Goal: Check status: Check status

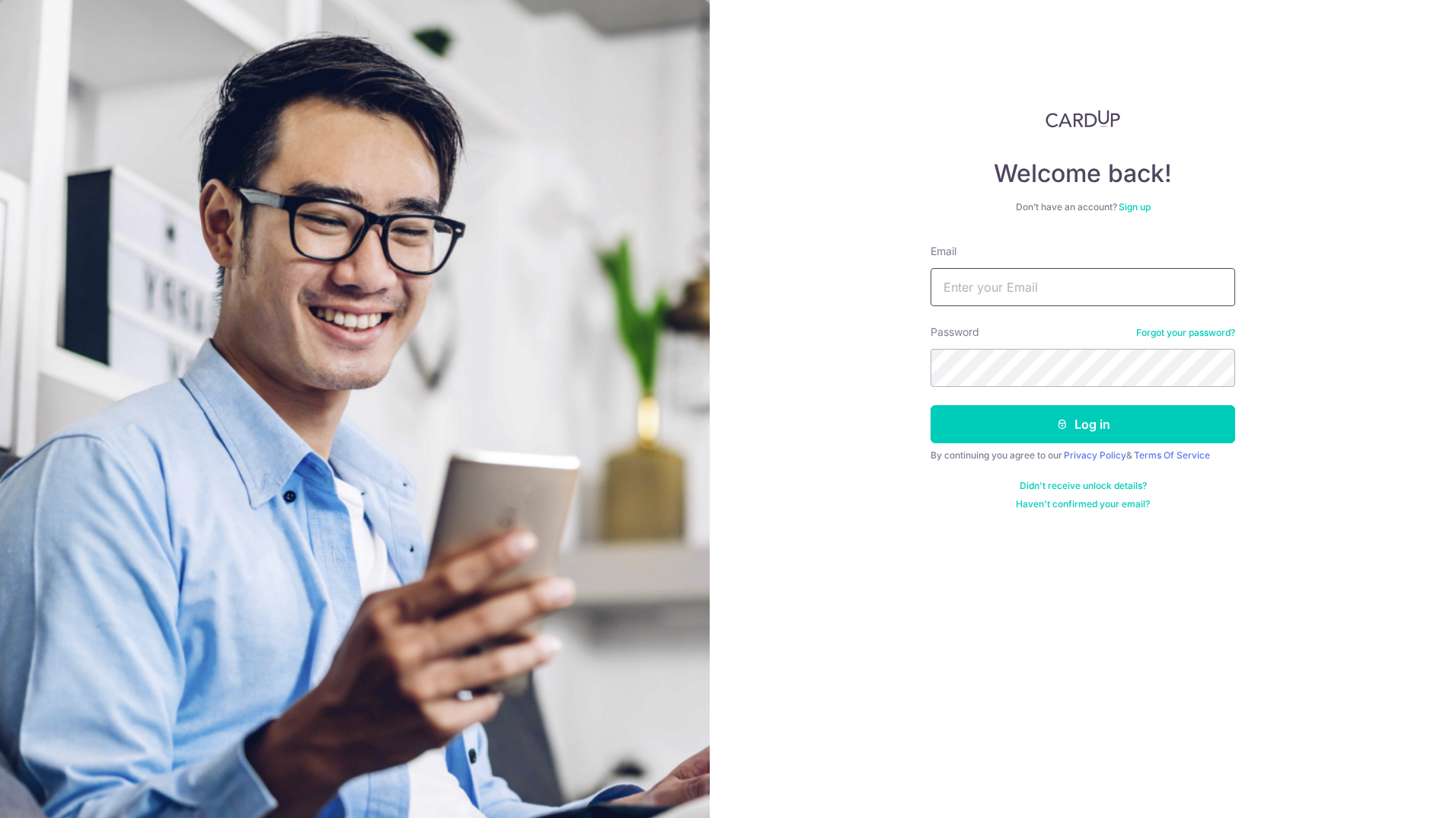
drag, startPoint x: 0, startPoint y: 0, endPoint x: 978, endPoint y: 287, distance: 1019.2
click at [979, 285] on input "Email" at bounding box center [1083, 287] width 305 height 38
type input "[EMAIL_ADDRESS][DOMAIN_NAME]"
click at [1286, 70] on div "Welcome back! Don’t have an account? Sign up Email hermandr@gmail.com Password …" at bounding box center [1083, 409] width 746 height 818
click at [1096, 426] on button "Log in" at bounding box center [1083, 424] width 305 height 38
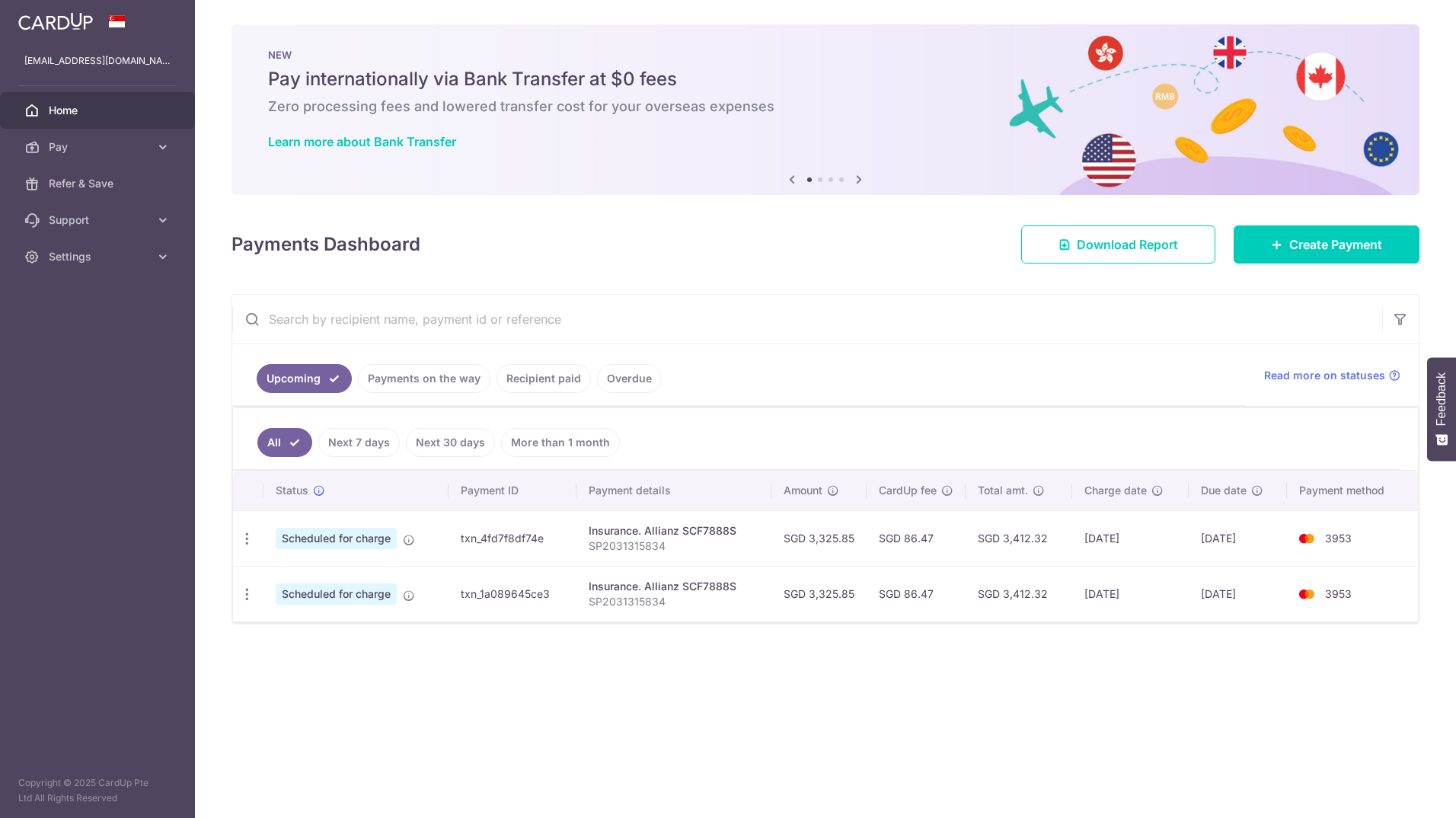
click at [483, 713] on div "× Pause Schedule Pause all future payments in this series Pause just this one p…" at bounding box center [825, 409] width 1261 height 818
click at [435, 675] on div "× Pause Schedule Pause all future payments in this series Pause just this one p…" at bounding box center [825, 409] width 1261 height 818
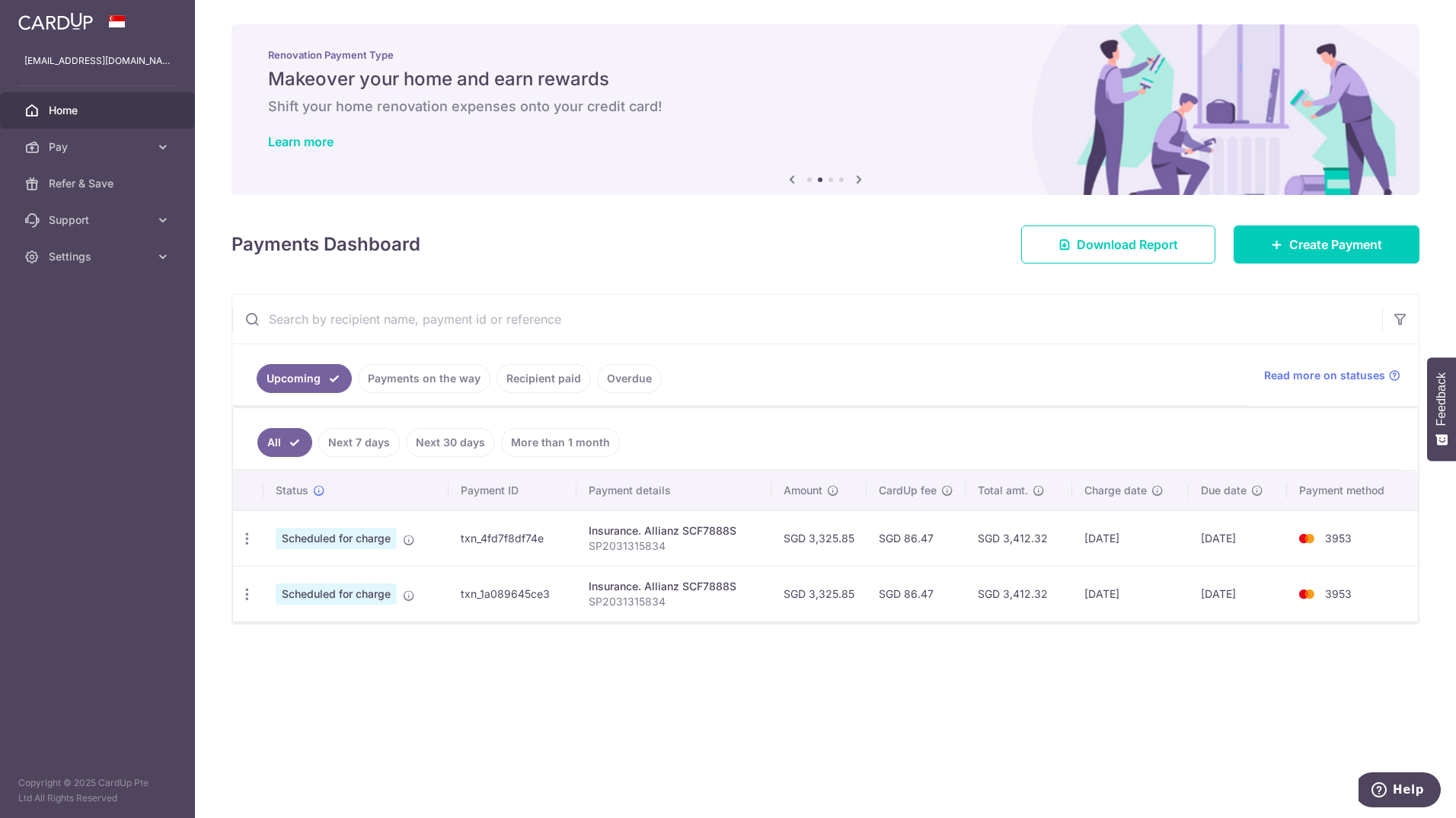
click at [1088, 326] on input "text" at bounding box center [807, 318] width 1150 height 49
click at [70, 108] on span "Home" at bounding box center [99, 110] width 101 height 15
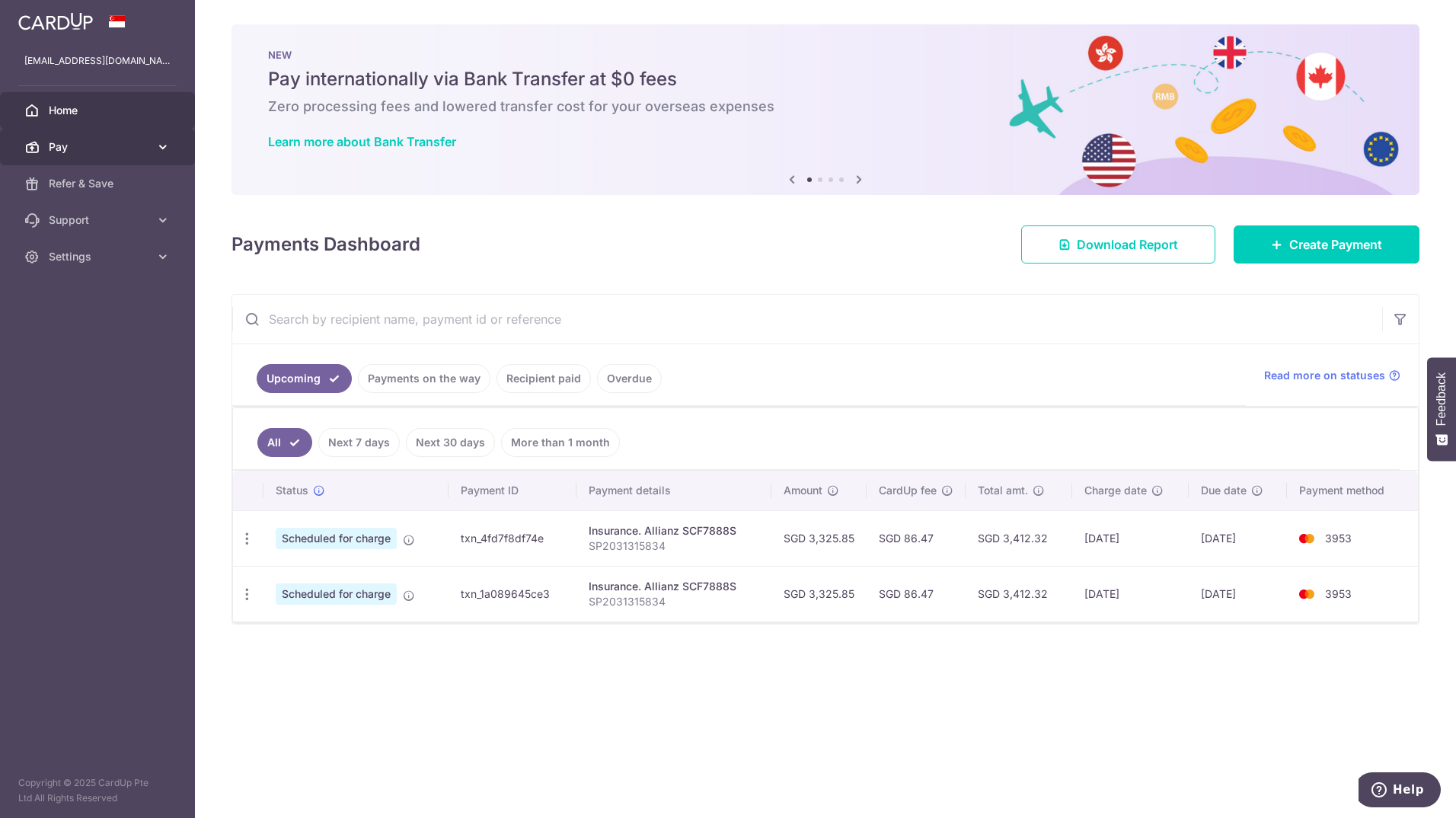
click at [152, 150] on link "Pay" at bounding box center [97, 147] width 195 height 37
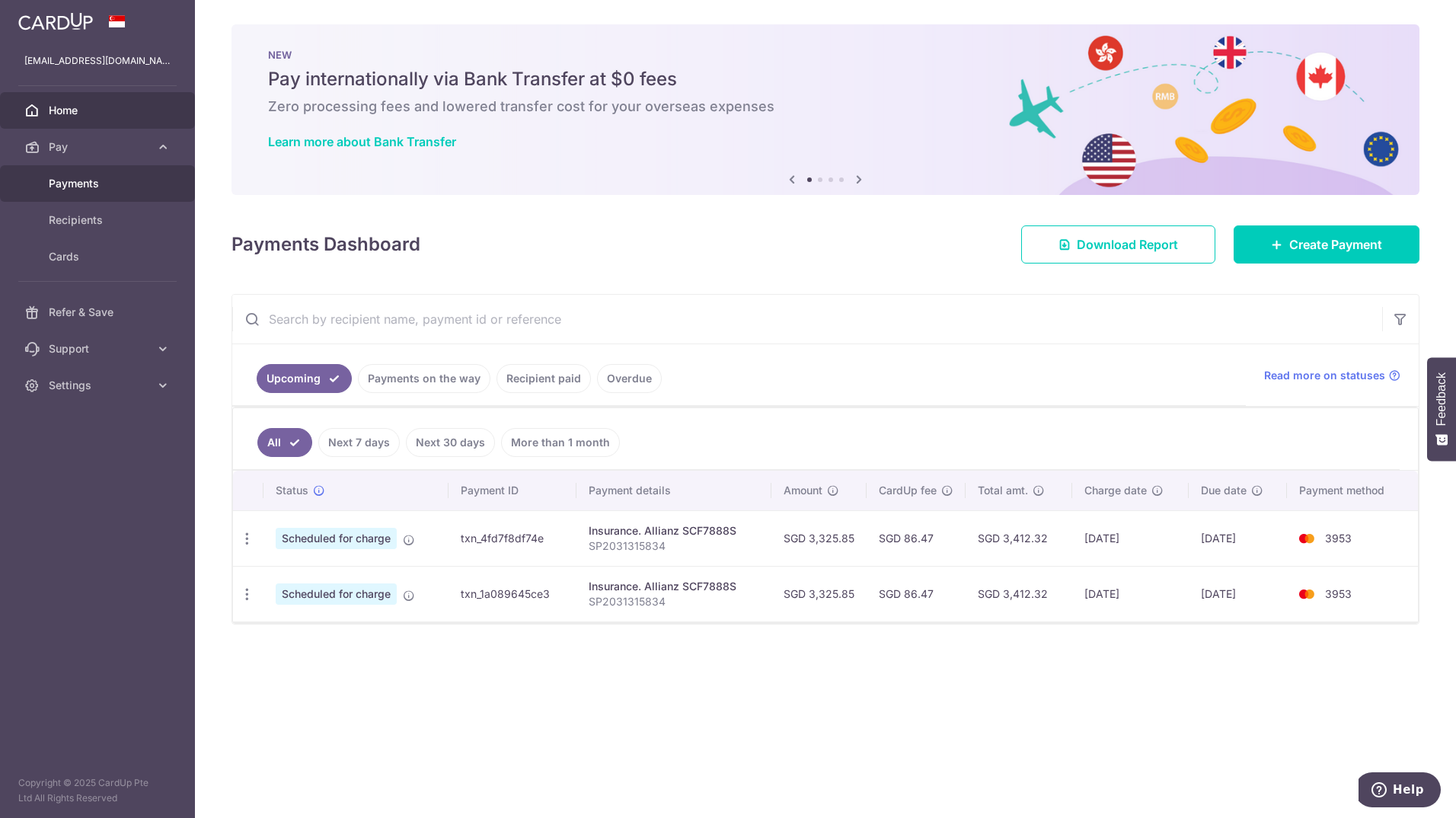
click at [102, 178] on span "Payments" at bounding box center [99, 184] width 101 height 15
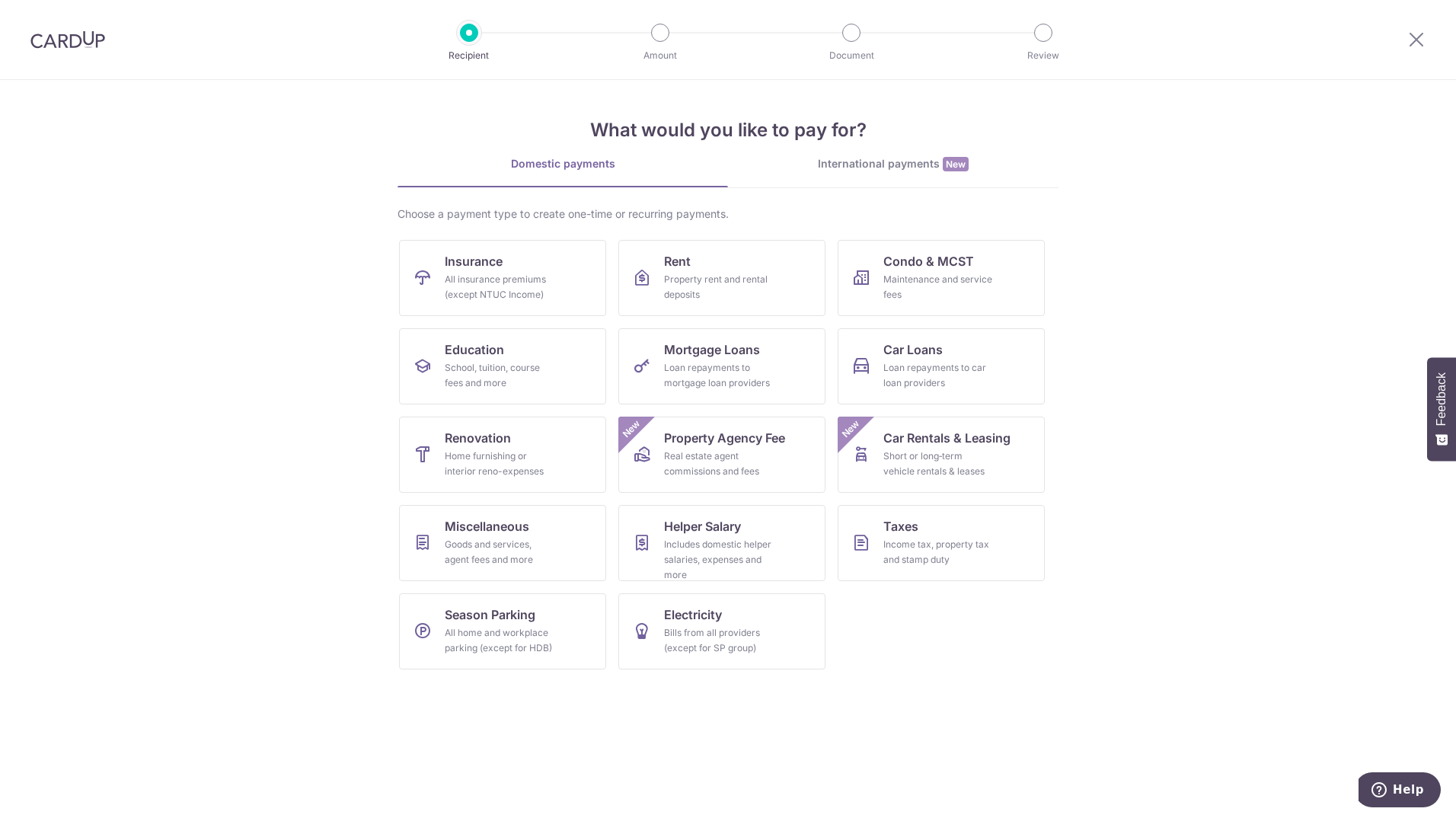
drag, startPoint x: 1426, startPoint y: 46, endPoint x: 1424, endPoint y: 70, distance: 24.1
click at [1425, 46] on div at bounding box center [1417, 39] width 79 height 79
click at [1417, 38] on icon at bounding box center [1416, 39] width 18 height 19
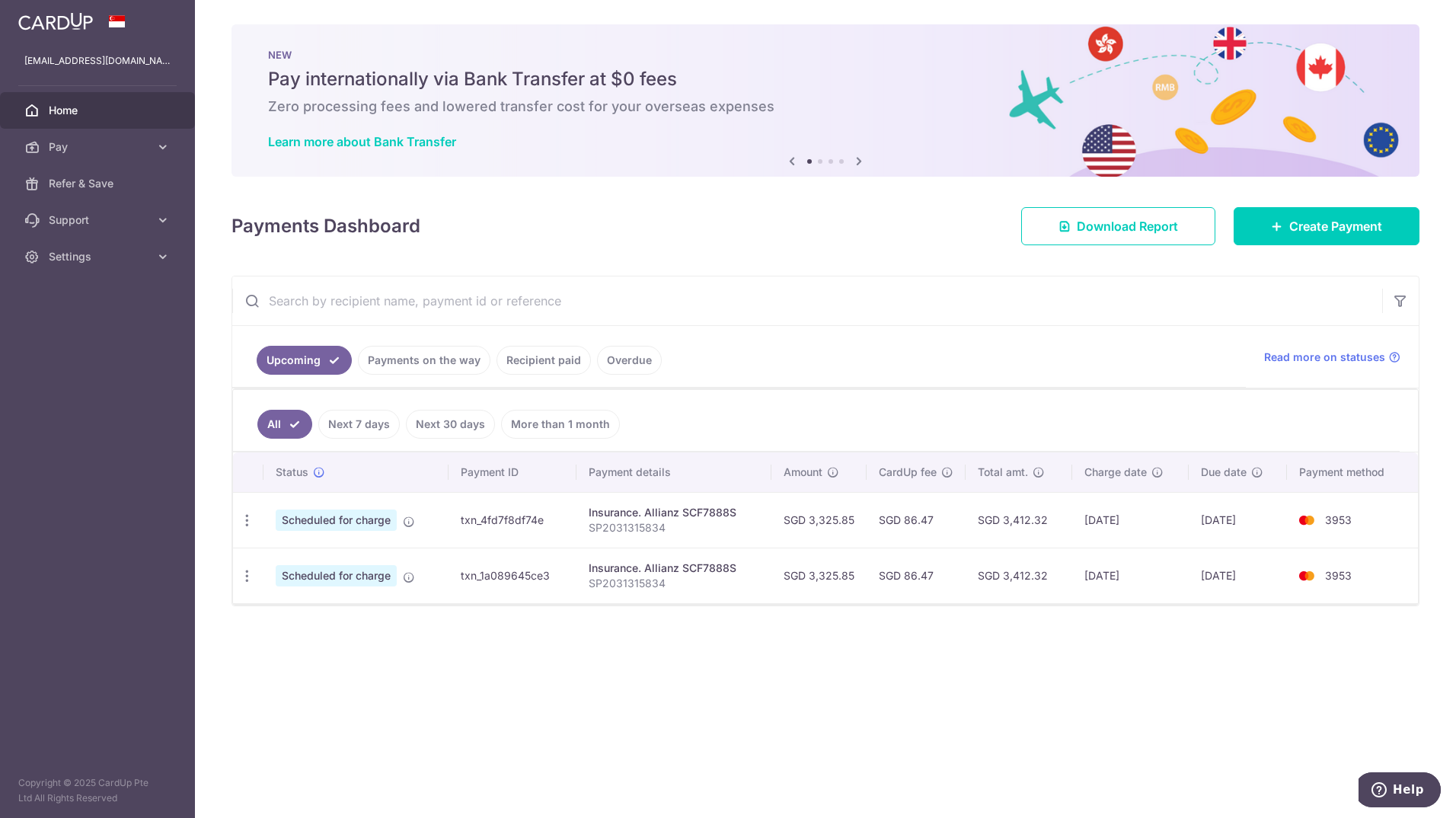
click at [547, 360] on link "Recipient paid" at bounding box center [544, 360] width 95 height 29
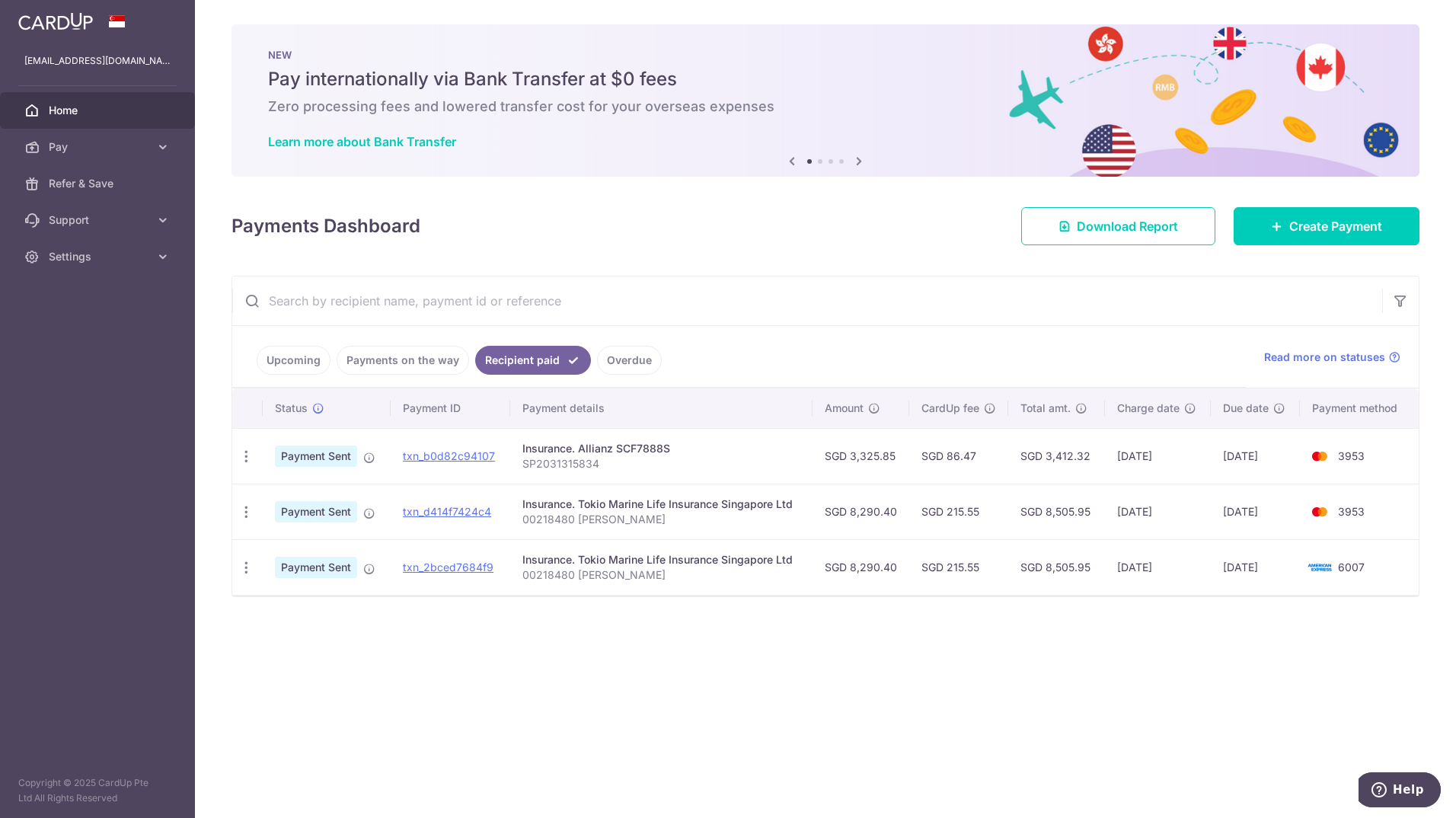
click at [698, 708] on div "× Pause Schedule Pause all future payments in this series Pause just this one p…" at bounding box center [825, 409] width 1261 height 818
drag, startPoint x: 462, startPoint y: 455, endPoint x: 794, endPoint y: 68, distance: 509.9
click at [462, 455] on link "txn_b0d82c94107" at bounding box center [449, 455] width 92 height 13
click at [237, 455] on div "PDF Receipt" at bounding box center [246, 456] width 28 height 28
click at [244, 458] on icon "button" at bounding box center [246, 456] width 16 height 16
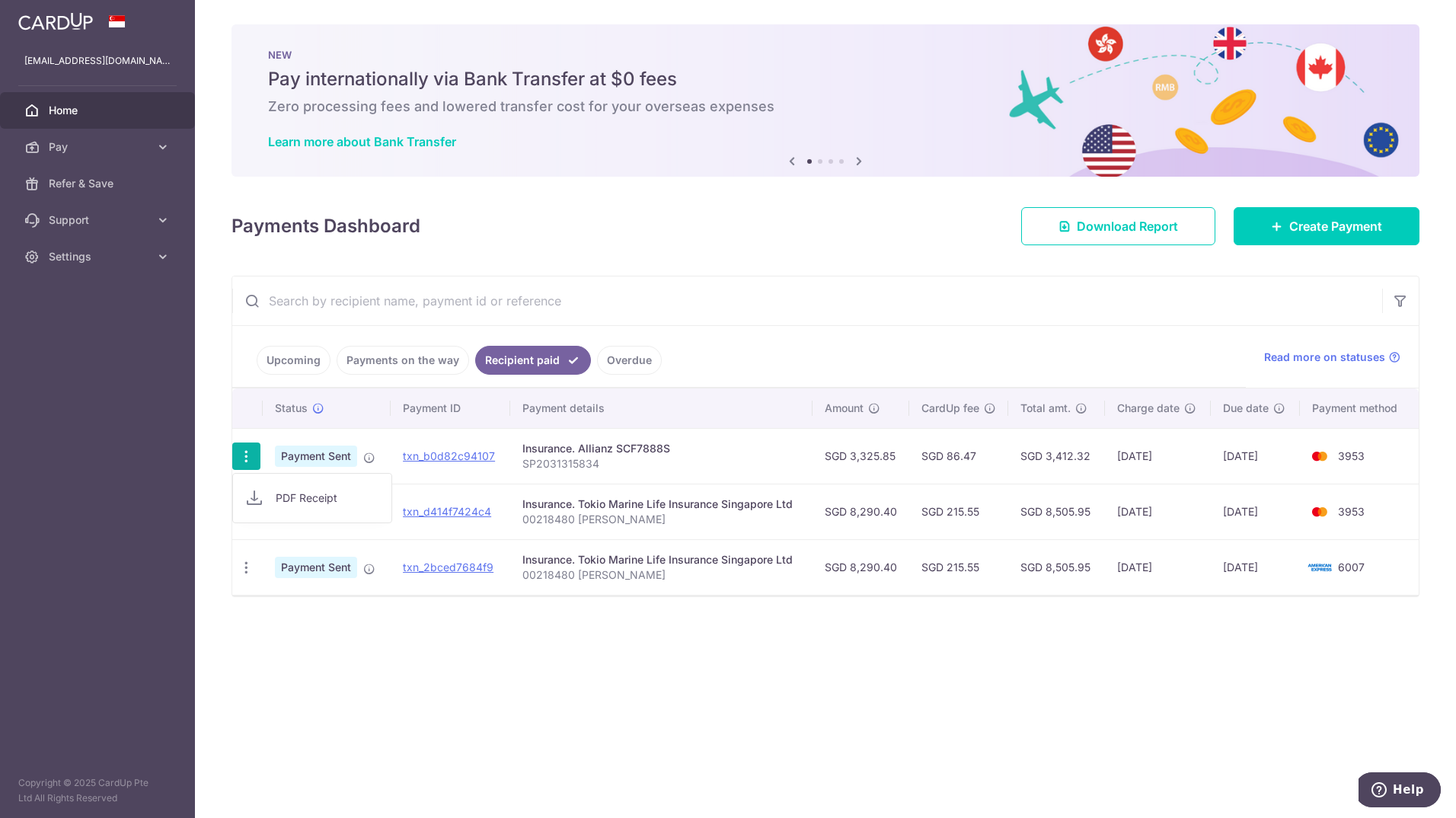
click at [457, 745] on div "× Pause Schedule Pause all future payments in this series Pause just this one p…" at bounding box center [825, 409] width 1261 height 818
click at [789, 734] on div "× Pause Schedule Pause all future payments in this series Pause just this one p…" at bounding box center [825, 409] width 1261 height 818
click at [605, 635] on div "× Pause Schedule Pause all future payments in this series Pause just this one p…" at bounding box center [825, 409] width 1261 height 818
click at [79, 380] on aside "hermandr@gmail.com Home Pay Payments Recipients Cards Refer & Save Support FAQ …" at bounding box center [97, 409] width 195 height 818
